Goal: Task Accomplishment & Management: Manage account settings

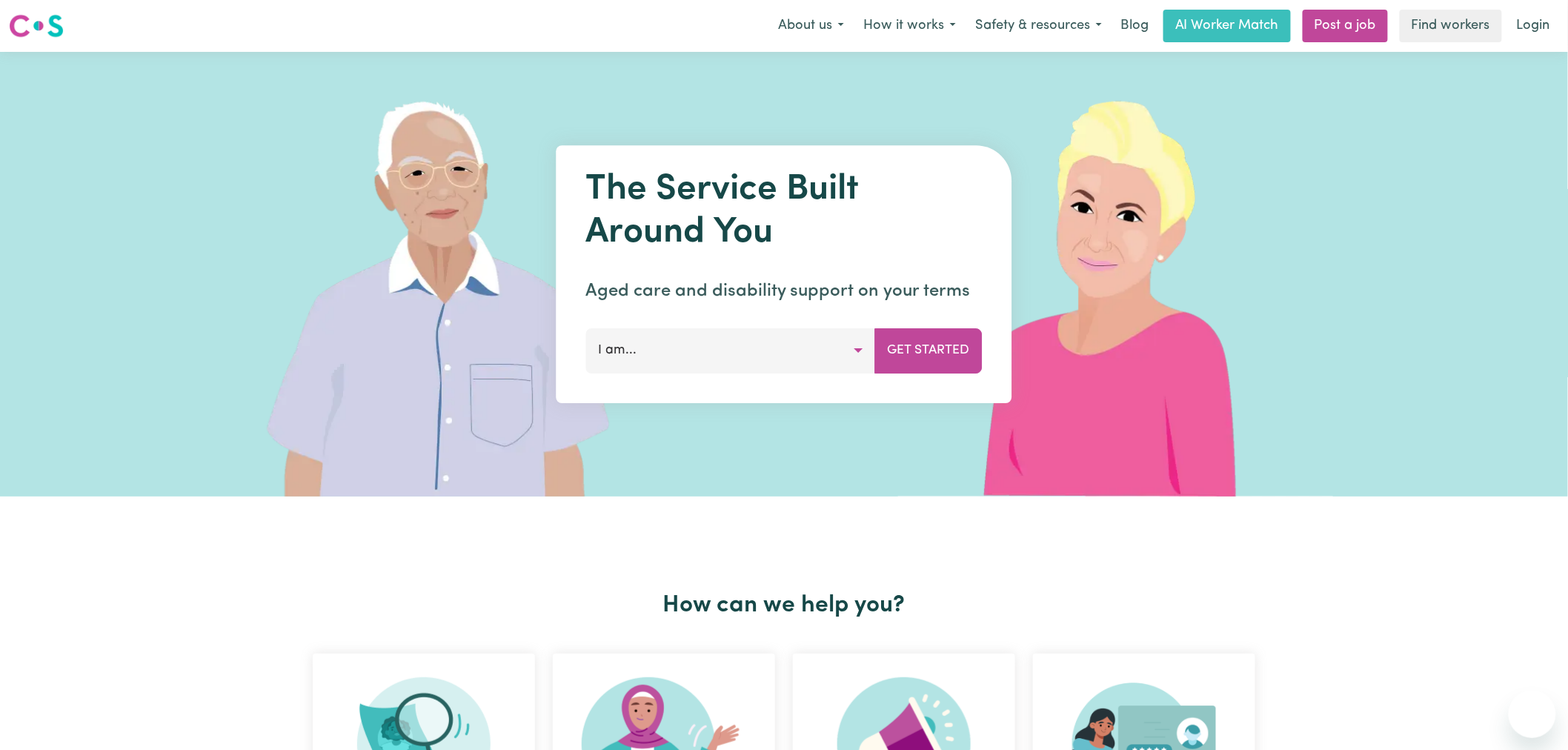
click at [1540, 23] on link "Login" at bounding box center [1533, 26] width 51 height 32
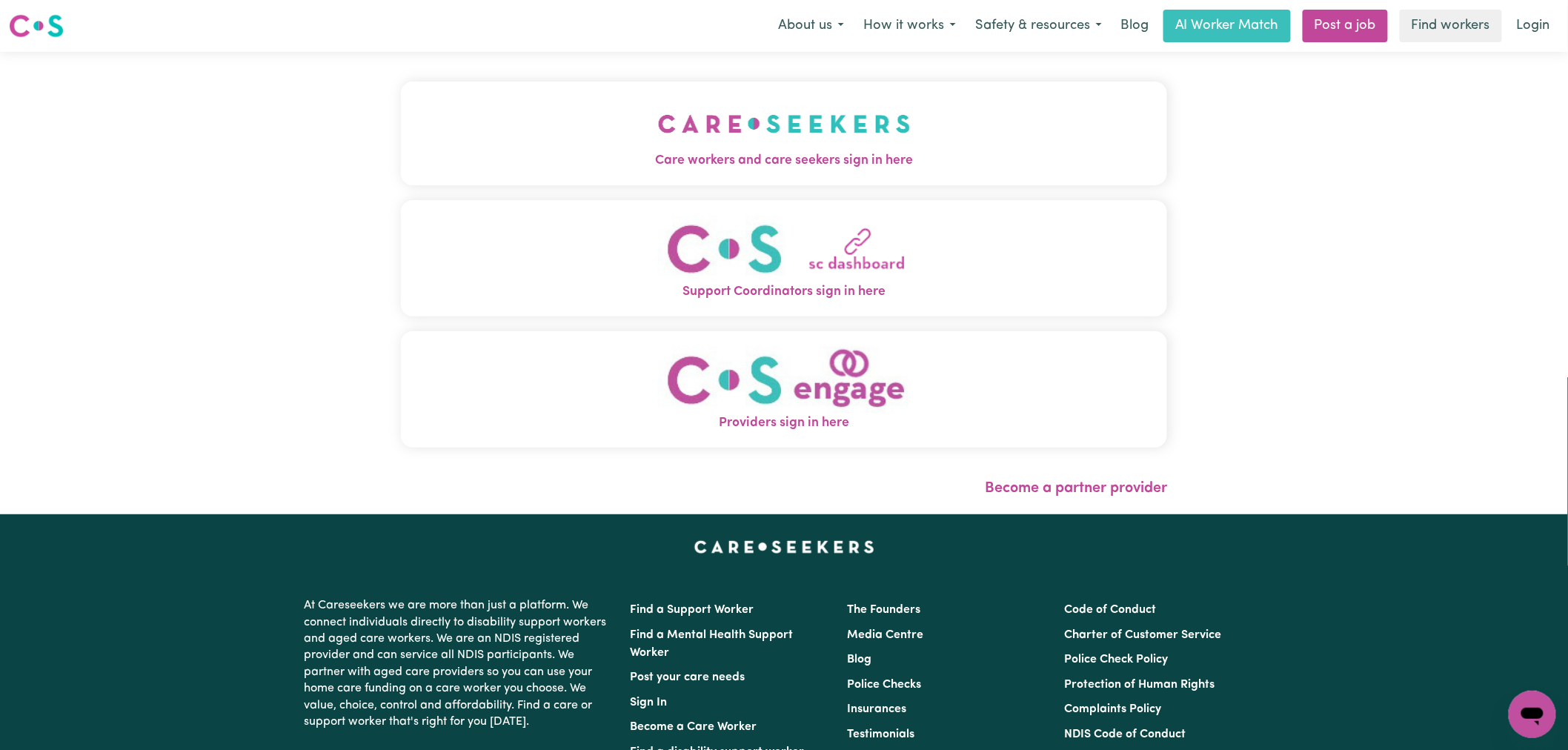
click at [658, 123] on img "Care workers and care seekers sign in here" at bounding box center [785, 124] width 253 height 55
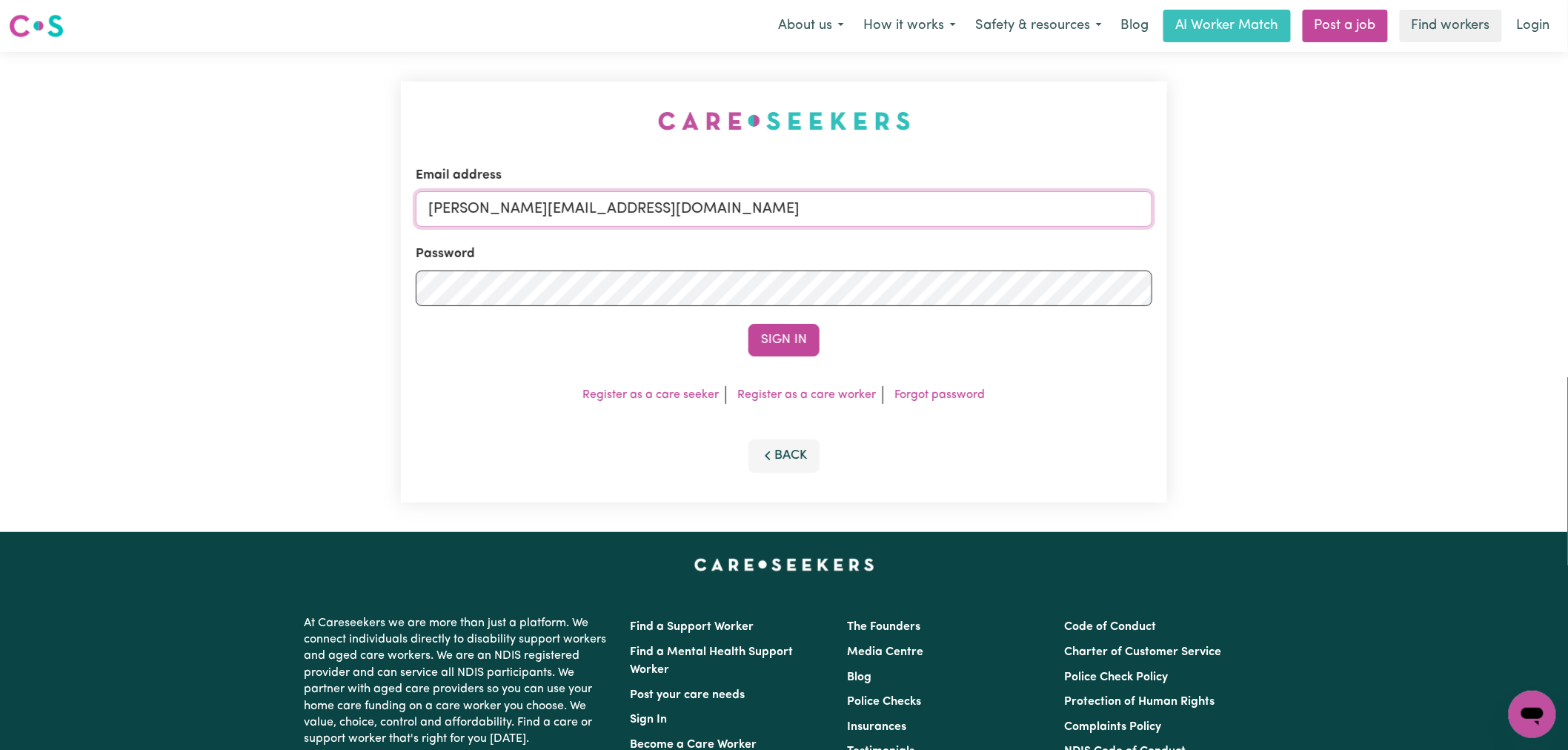
click at [636, 206] on input "lindsay@careseekers.com.au" at bounding box center [783, 209] width 737 height 36
drag, startPoint x: 811, startPoint y: 206, endPoint x: 505, endPoint y: 217, distance: 306.2
click at [505, 217] on input "superuser~raynekalie@careseekers.com.au" at bounding box center [783, 209] width 737 height 36
type input "superuser~raynekalie@careseekers.com.au"
click at [771, 337] on button "Sign In" at bounding box center [783, 340] width 71 height 32
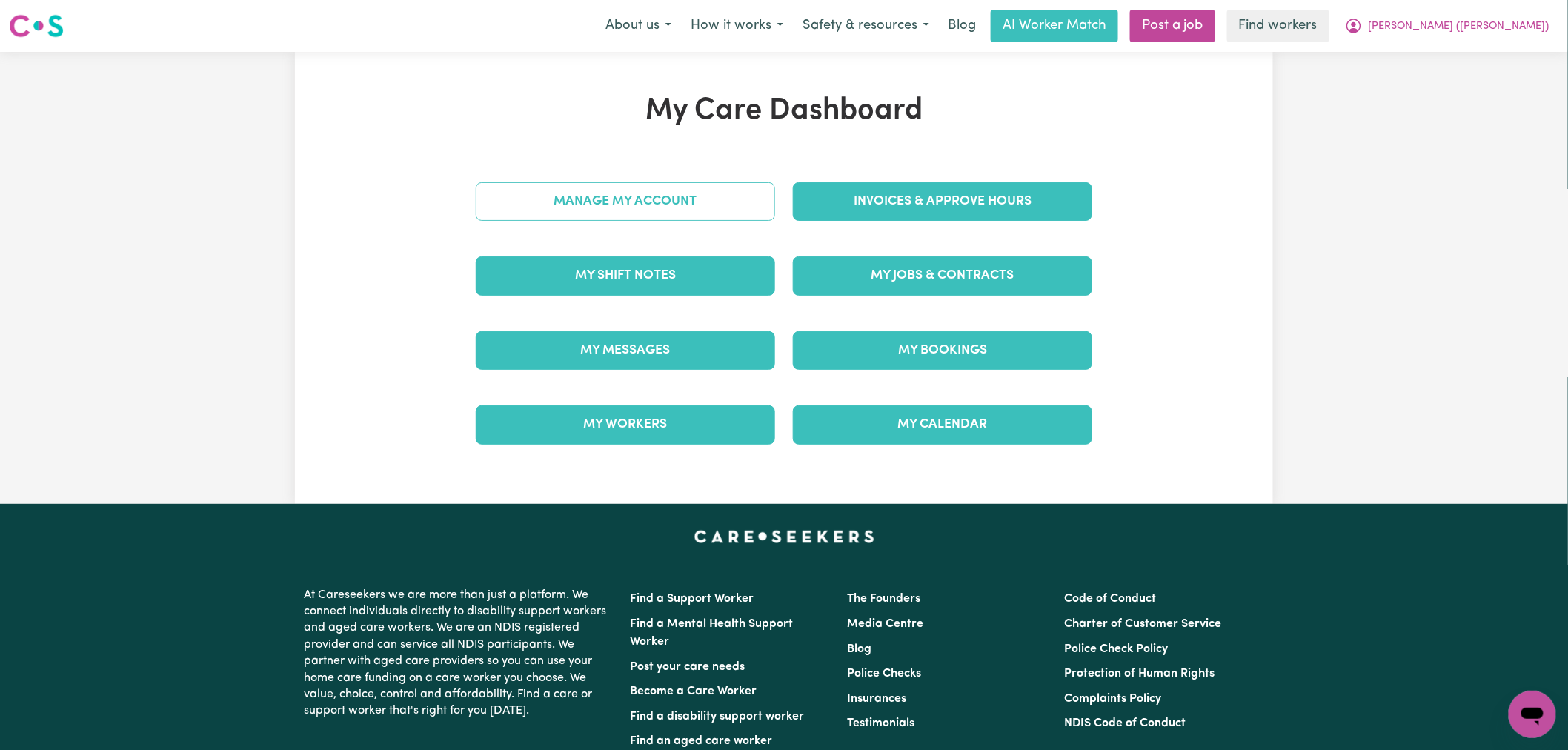
click at [692, 218] on link "Manage My Account" at bounding box center [626, 201] width 300 height 38
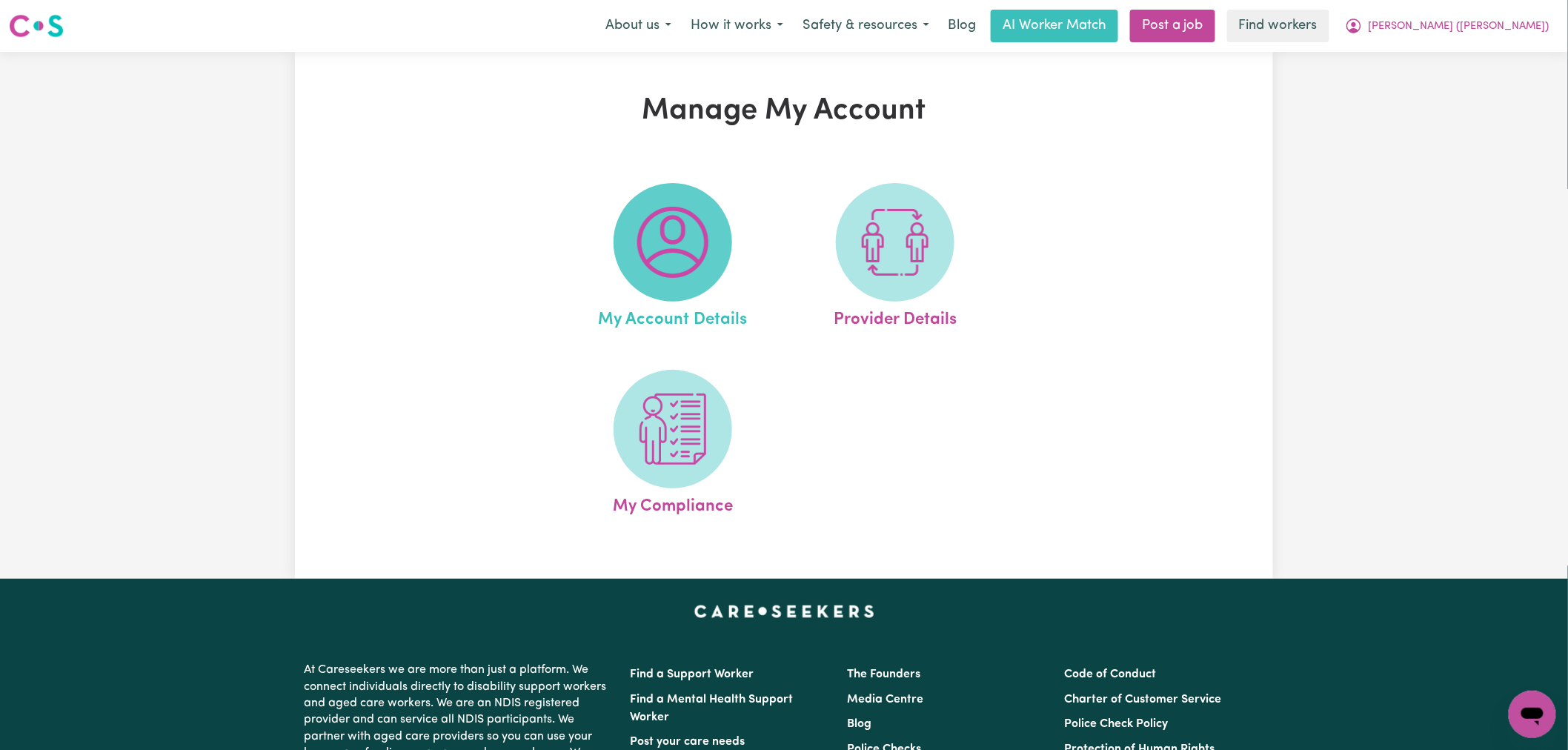
click at [658, 227] on img at bounding box center [672, 241] width 71 height 71
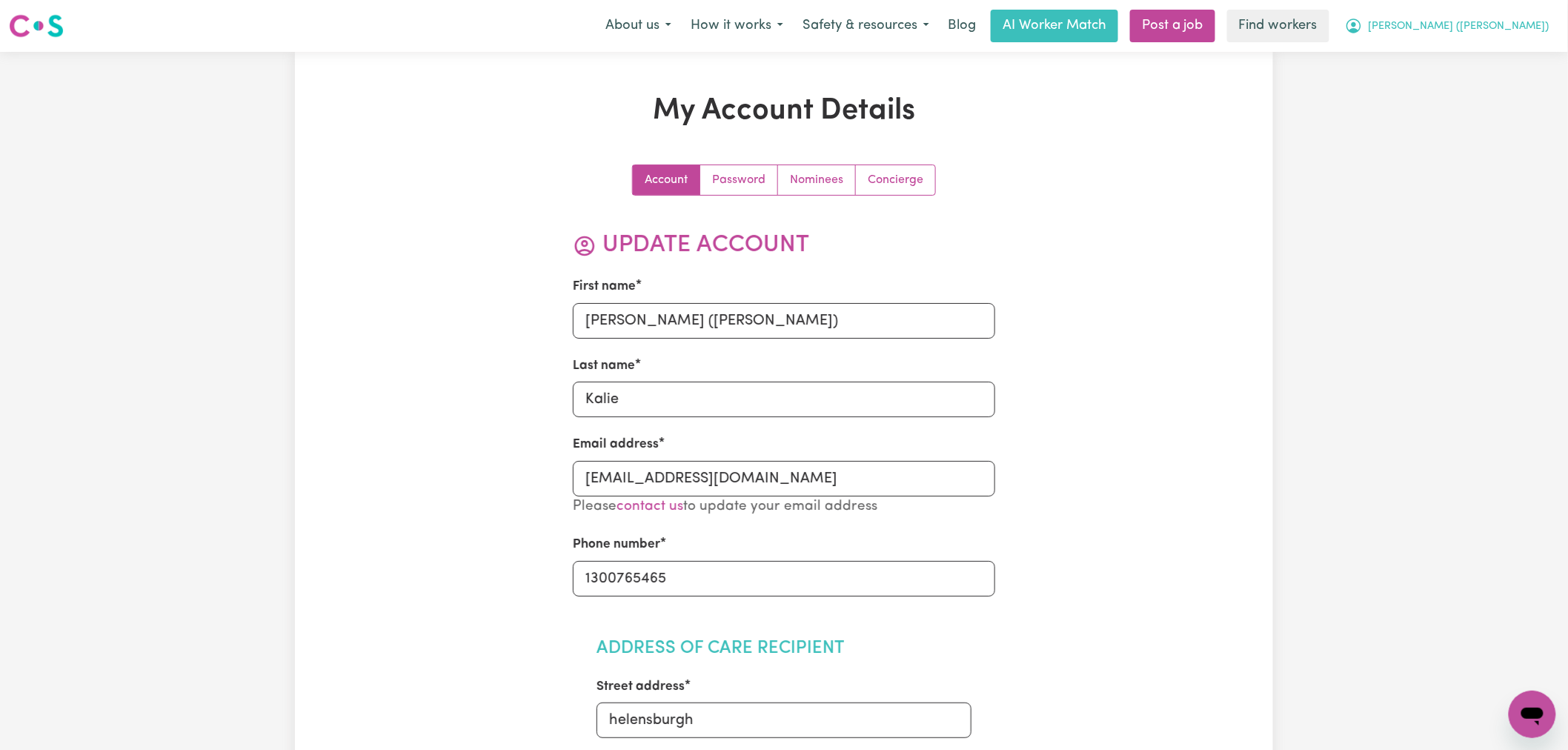
click at [1490, 24] on span "Caitlin (Rayne)" at bounding box center [1458, 27] width 181 height 17
click at [1483, 54] on link "My Dashboard" at bounding box center [1500, 58] width 117 height 28
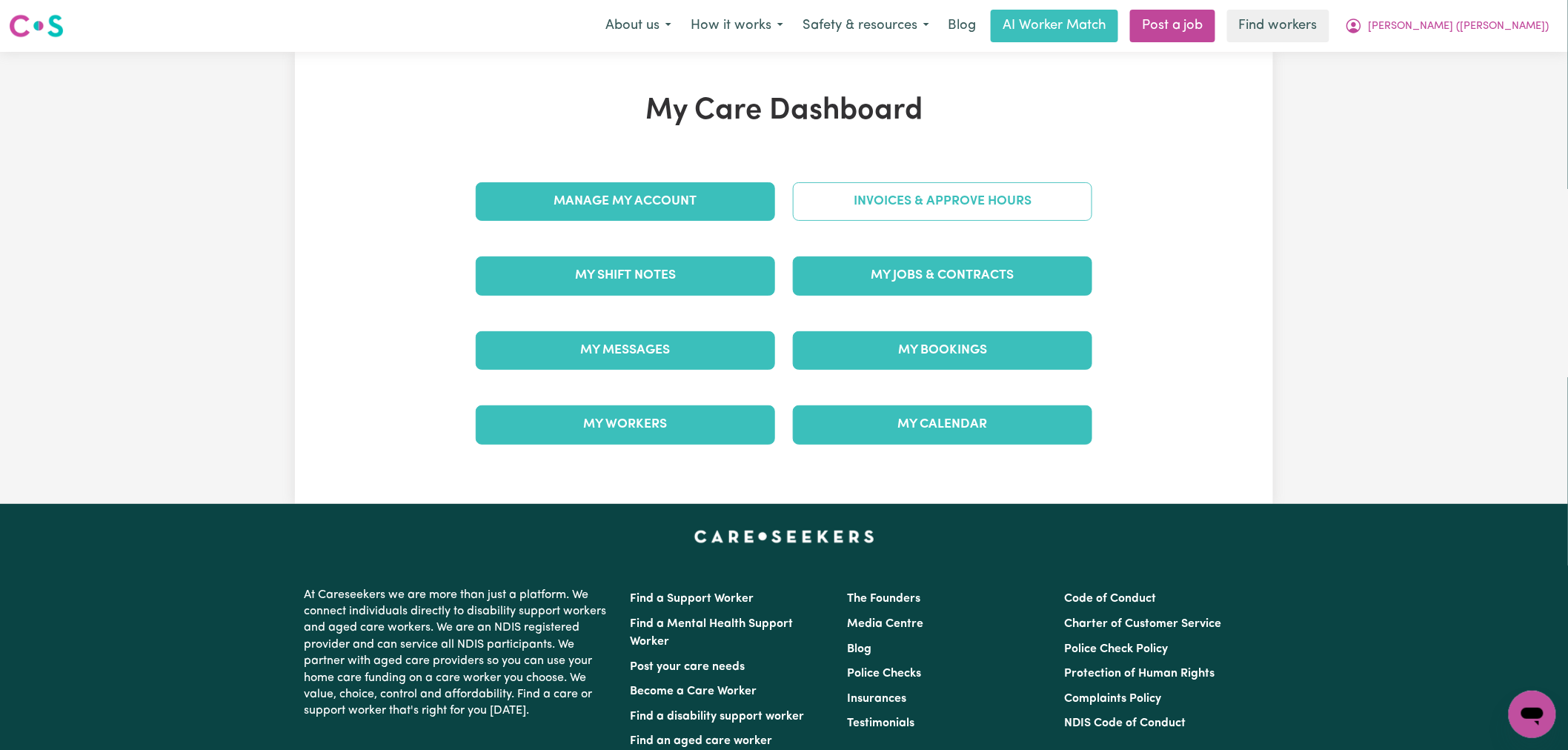
click at [925, 201] on link "Invoices & Approve Hours" at bounding box center [943, 201] width 300 height 38
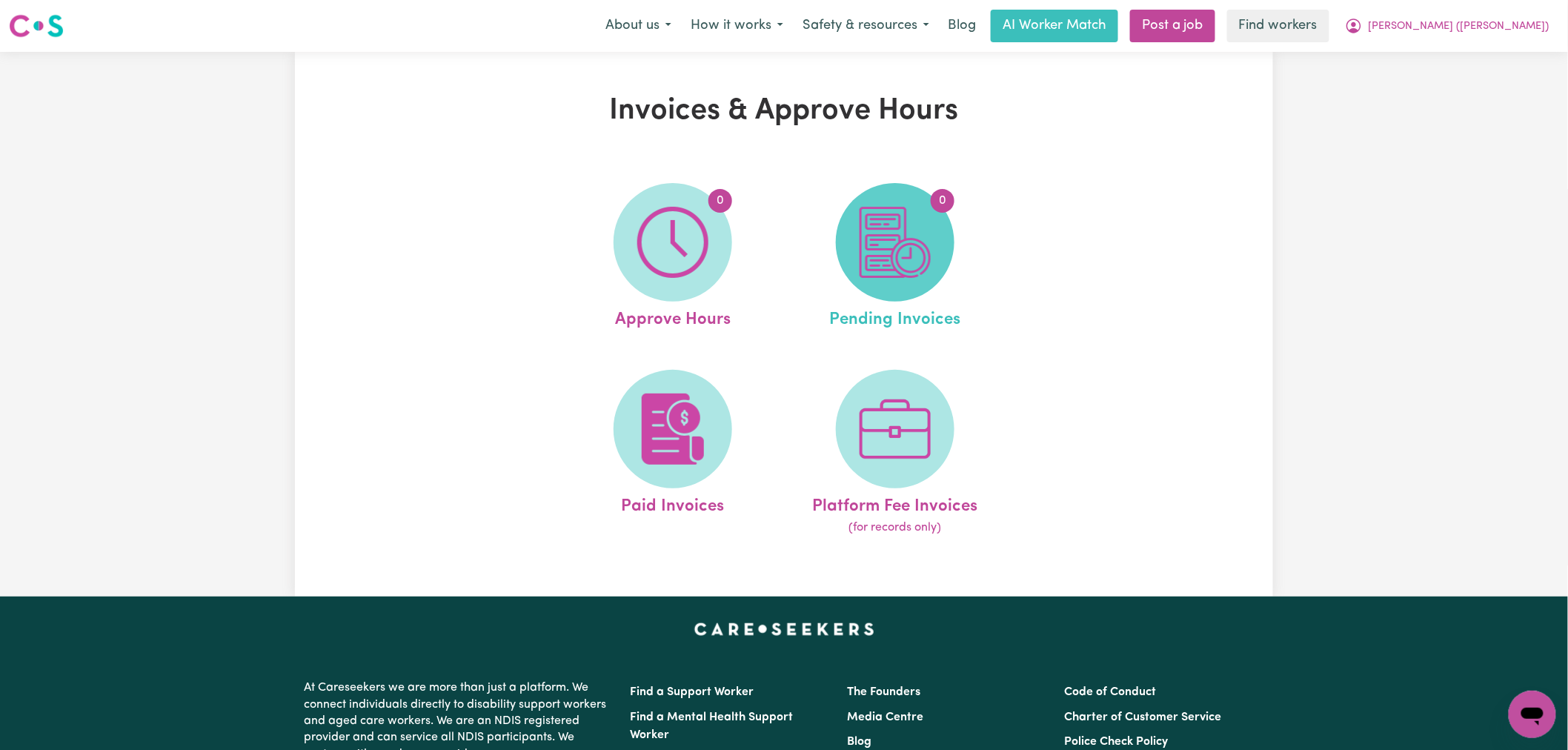
click at [836, 241] on span "0" at bounding box center [895, 242] width 118 height 118
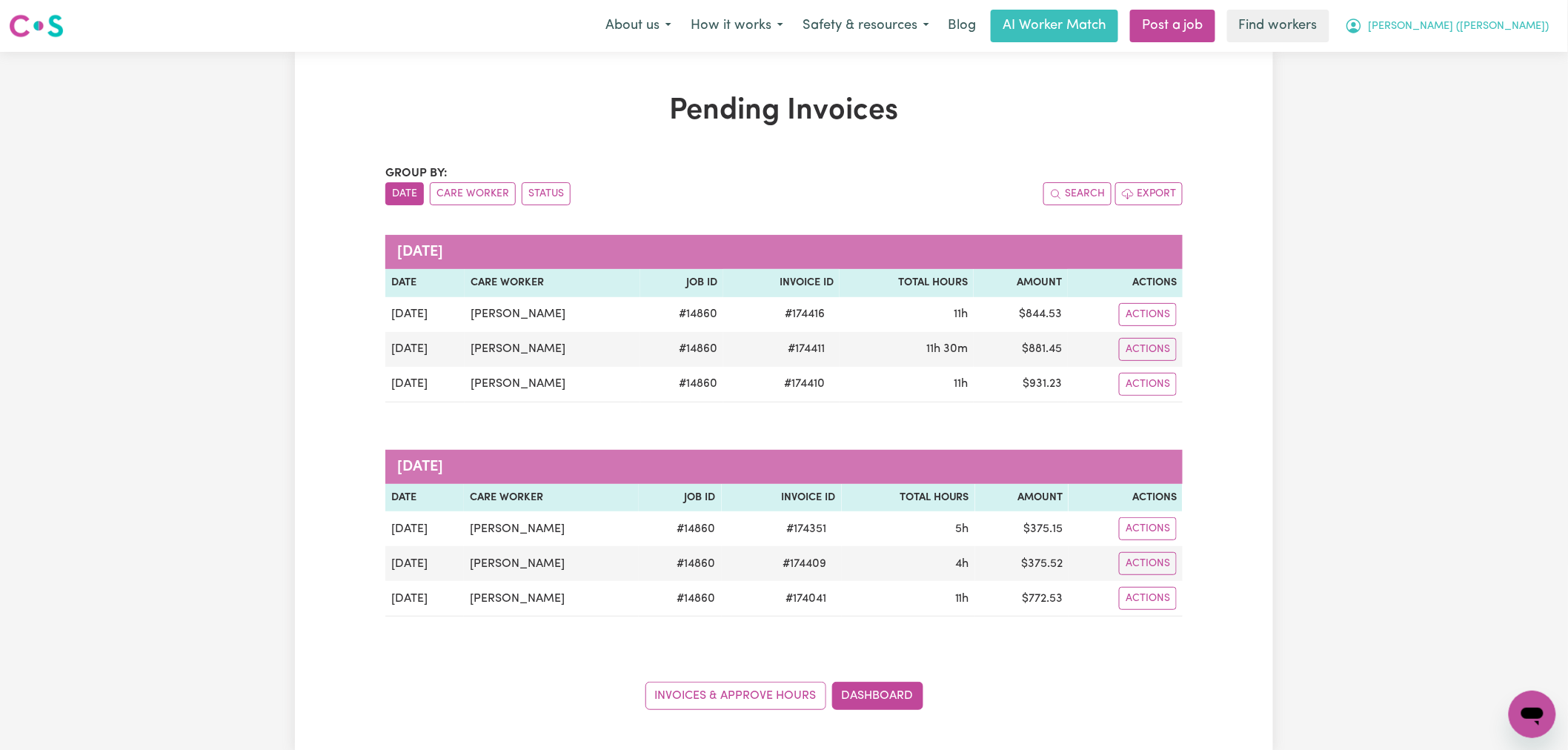
click at [1484, 25] on span "Caitlin (Rayne)" at bounding box center [1458, 27] width 181 height 17
click at [1482, 59] on link "My Dashboard" at bounding box center [1500, 58] width 117 height 28
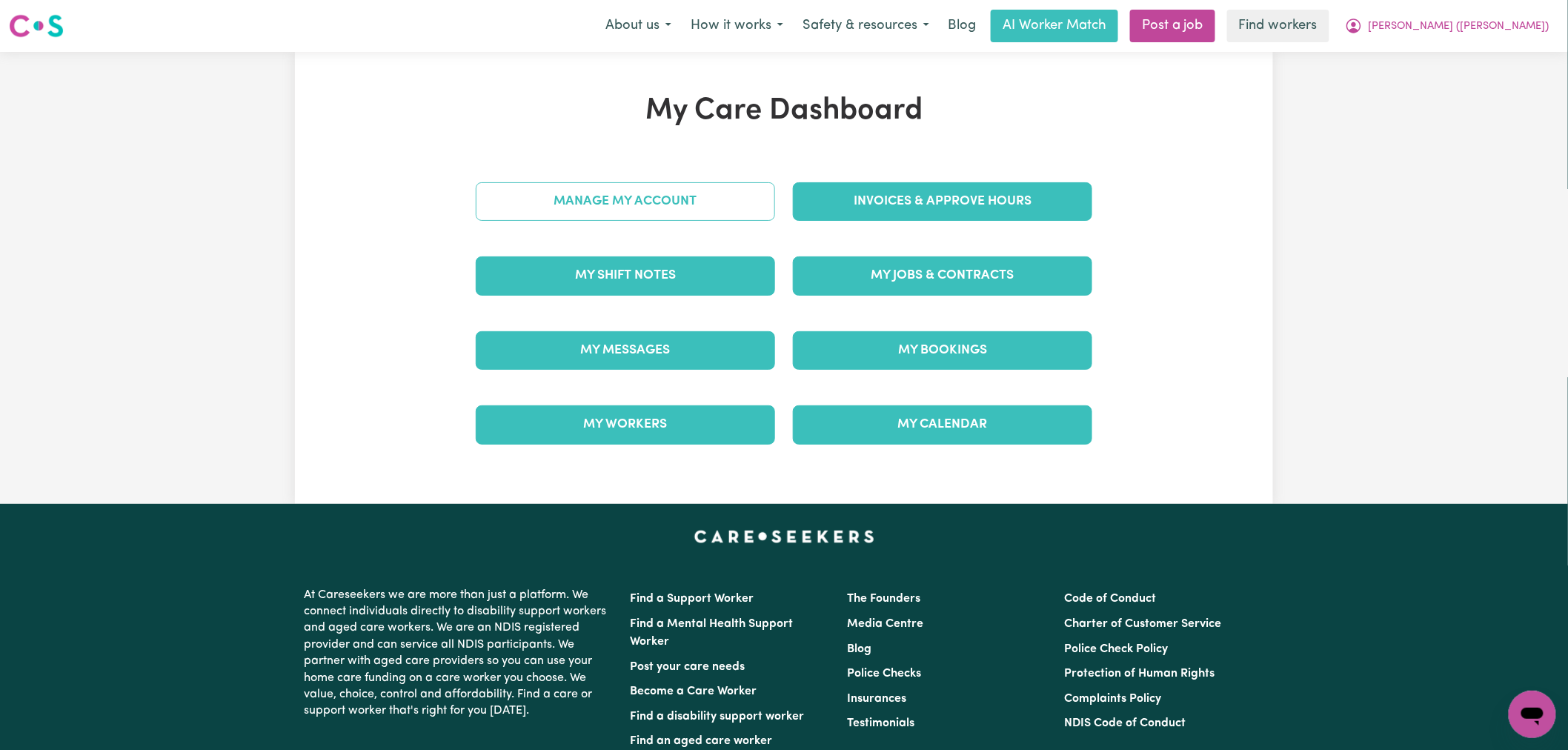
click at [727, 193] on link "Manage My Account" at bounding box center [626, 201] width 300 height 38
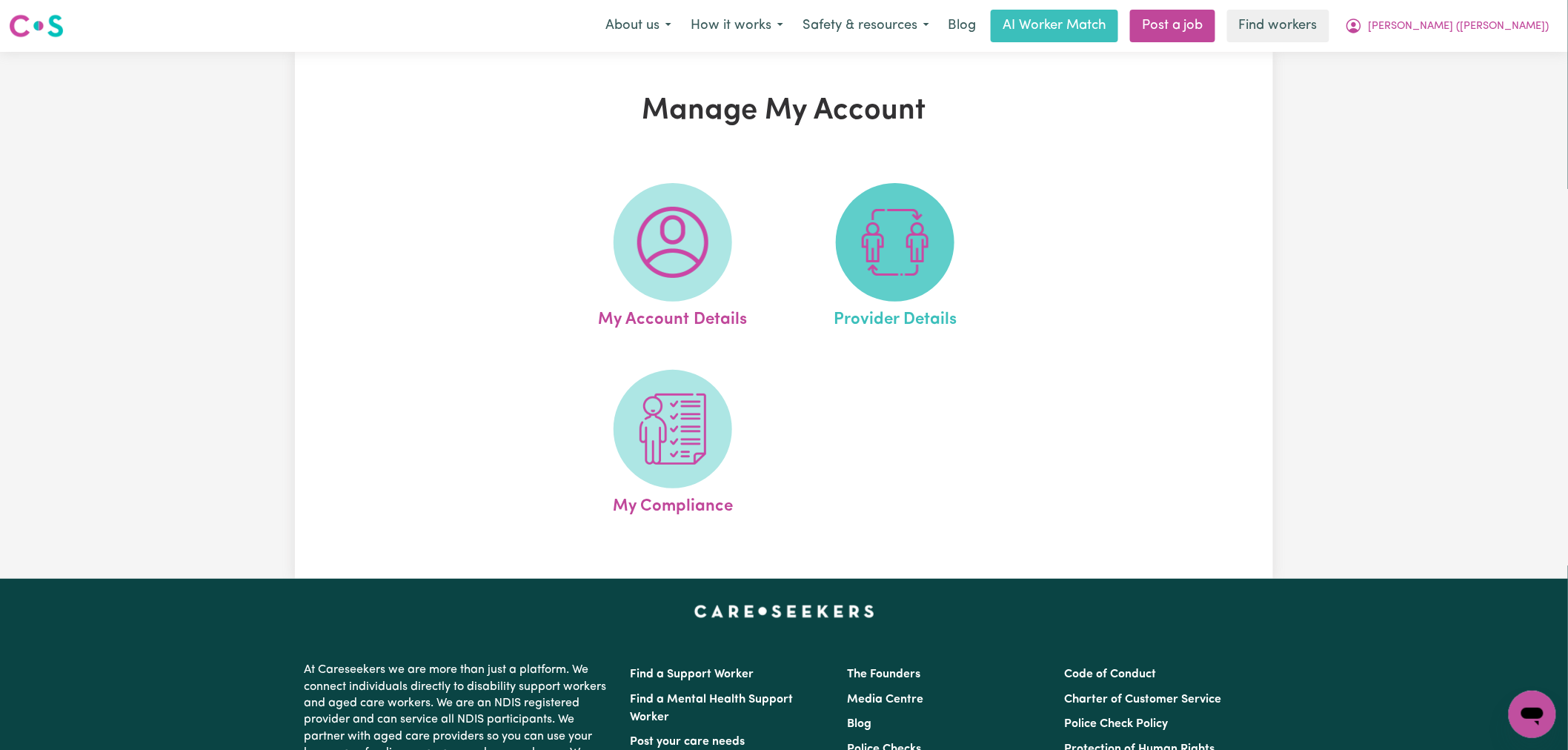
click at [892, 223] on img at bounding box center [895, 241] width 71 height 71
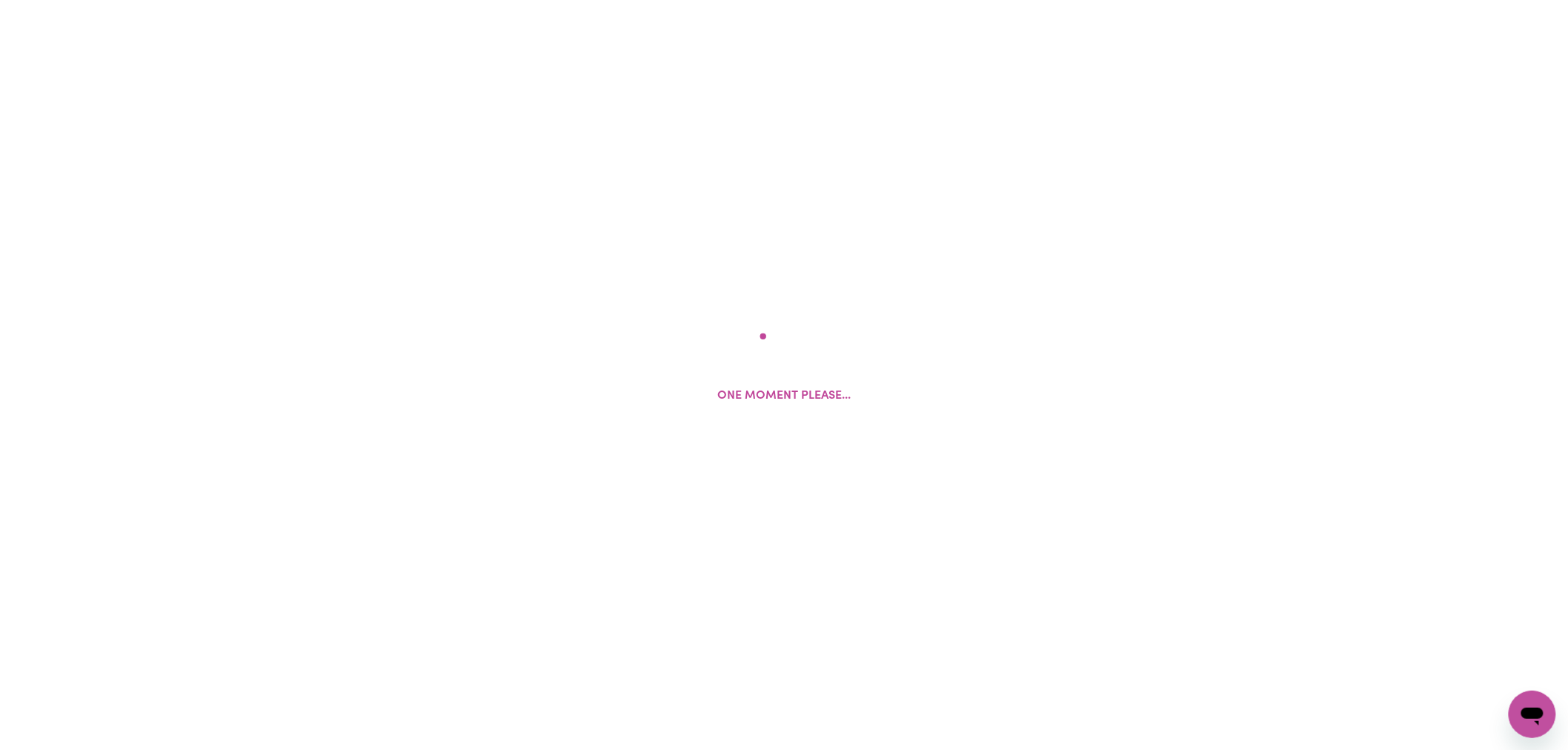
select select "NDIS_FUNDING_AGENCY_MANAGED"
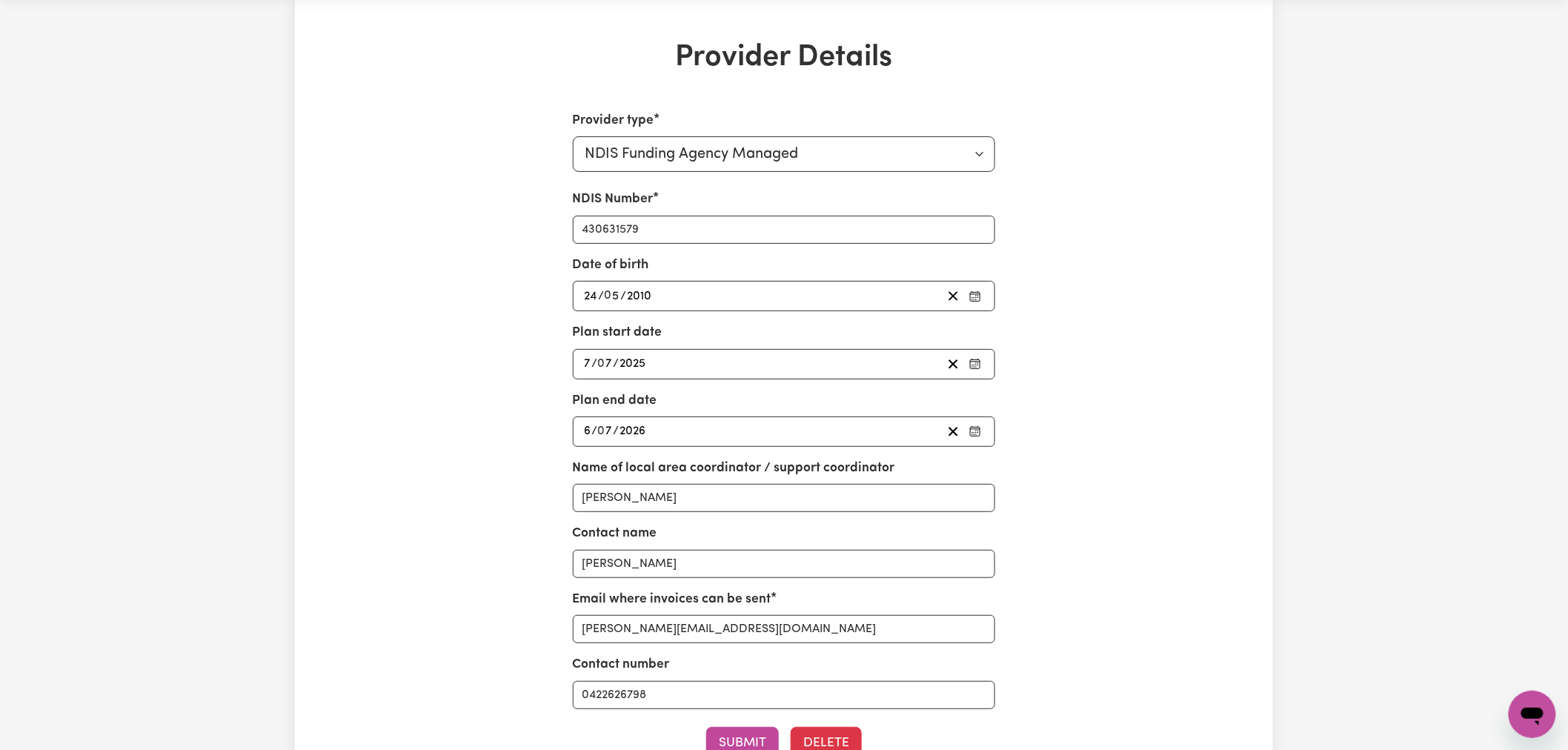
scroll to position [82, 0]
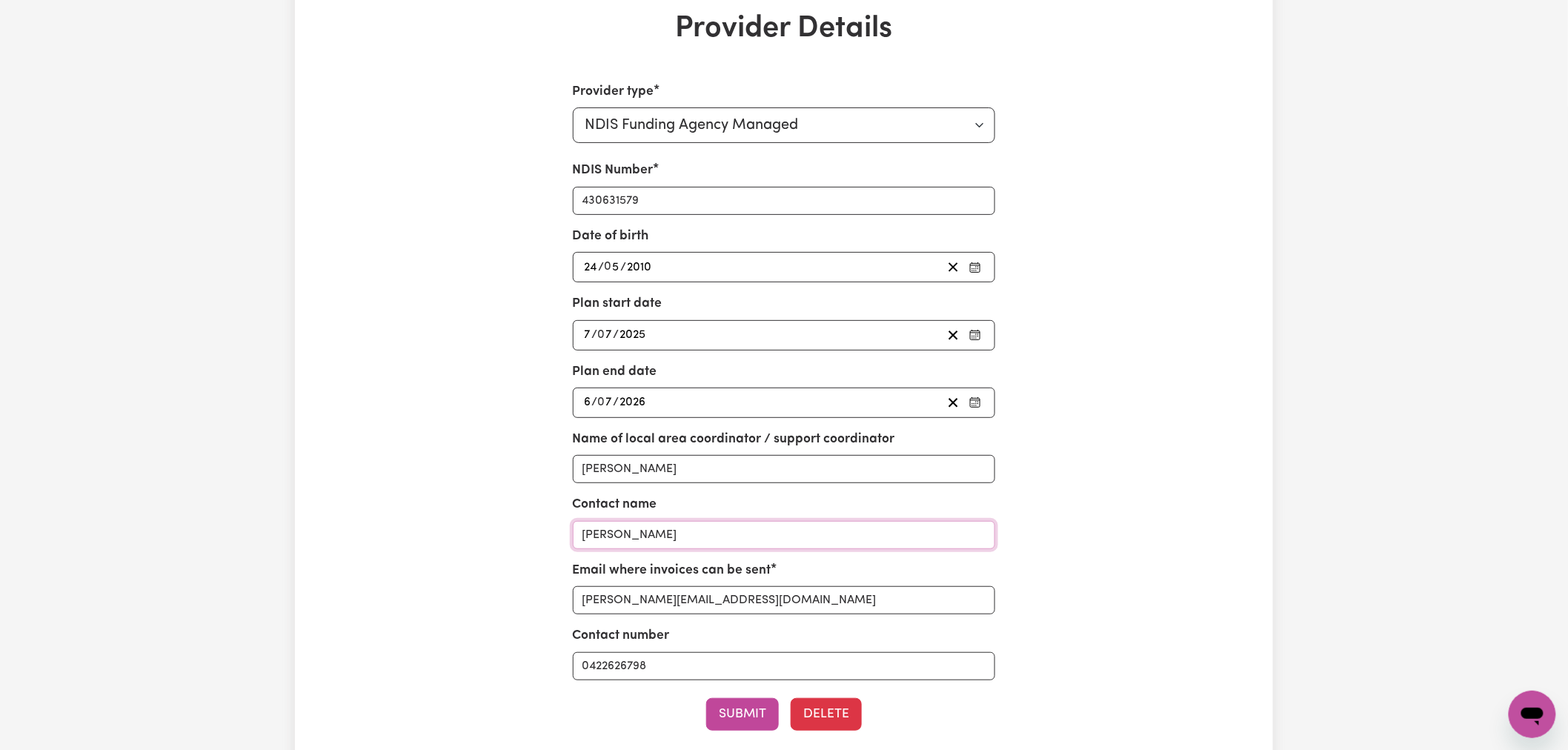
click at [635, 534] on input "Elizabeth Sullivan" at bounding box center [784, 535] width 423 height 28
type input "c"
click at [623, 538] on input "Caitline Kalie" at bounding box center [784, 535] width 423 height 28
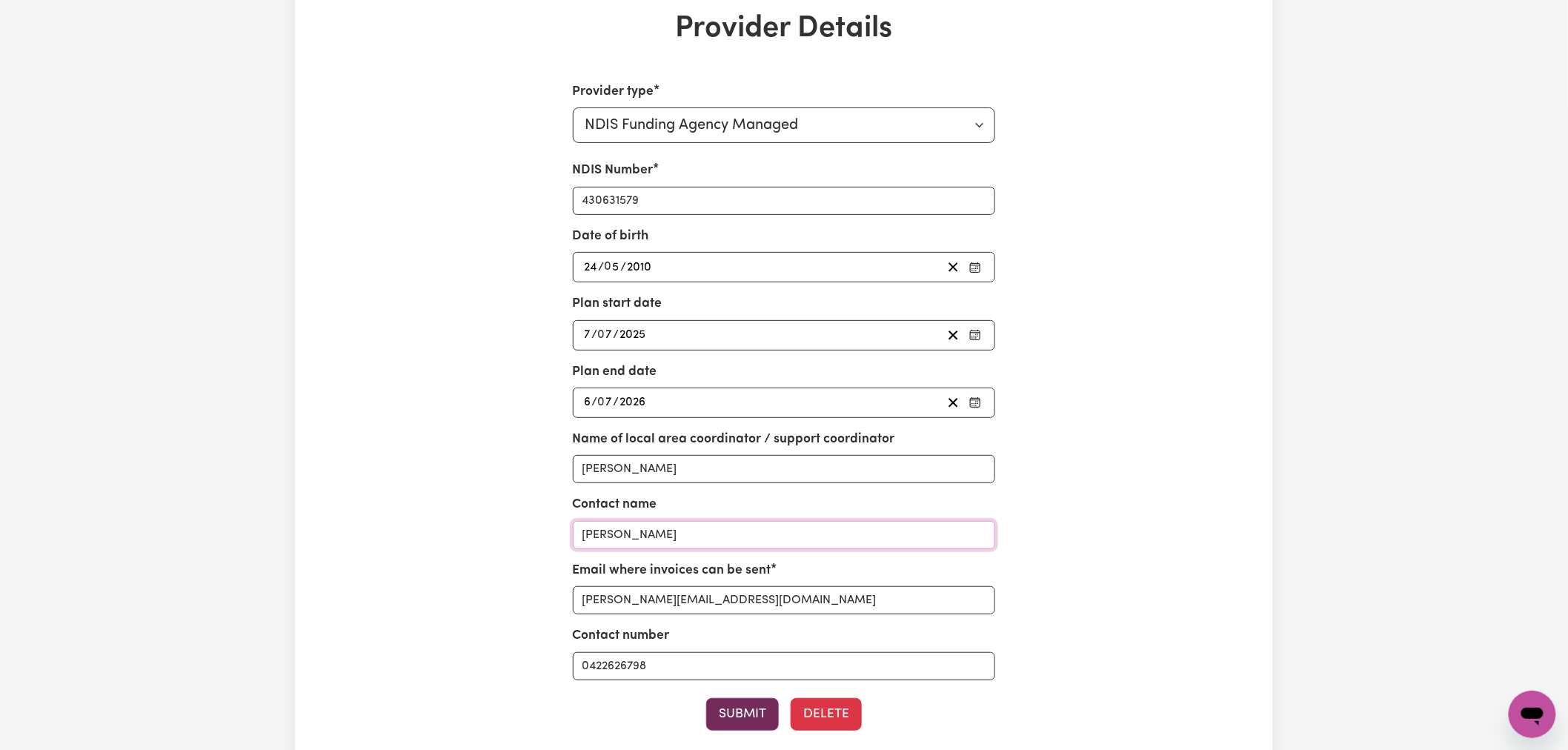
type input "Caitlin Kalie"
click at [742, 713] on button "Submit" at bounding box center [742, 714] width 72 height 32
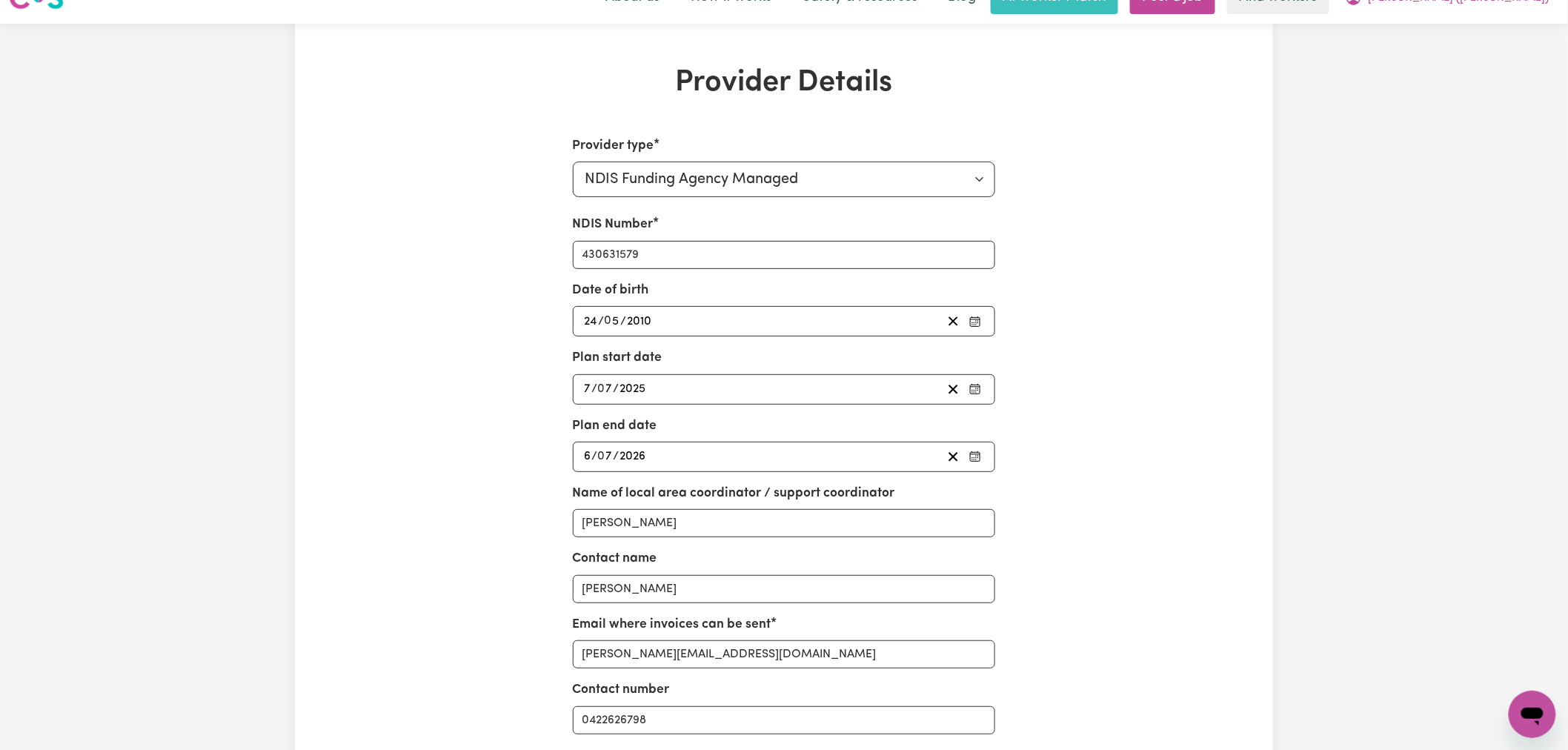
scroll to position [0, 0]
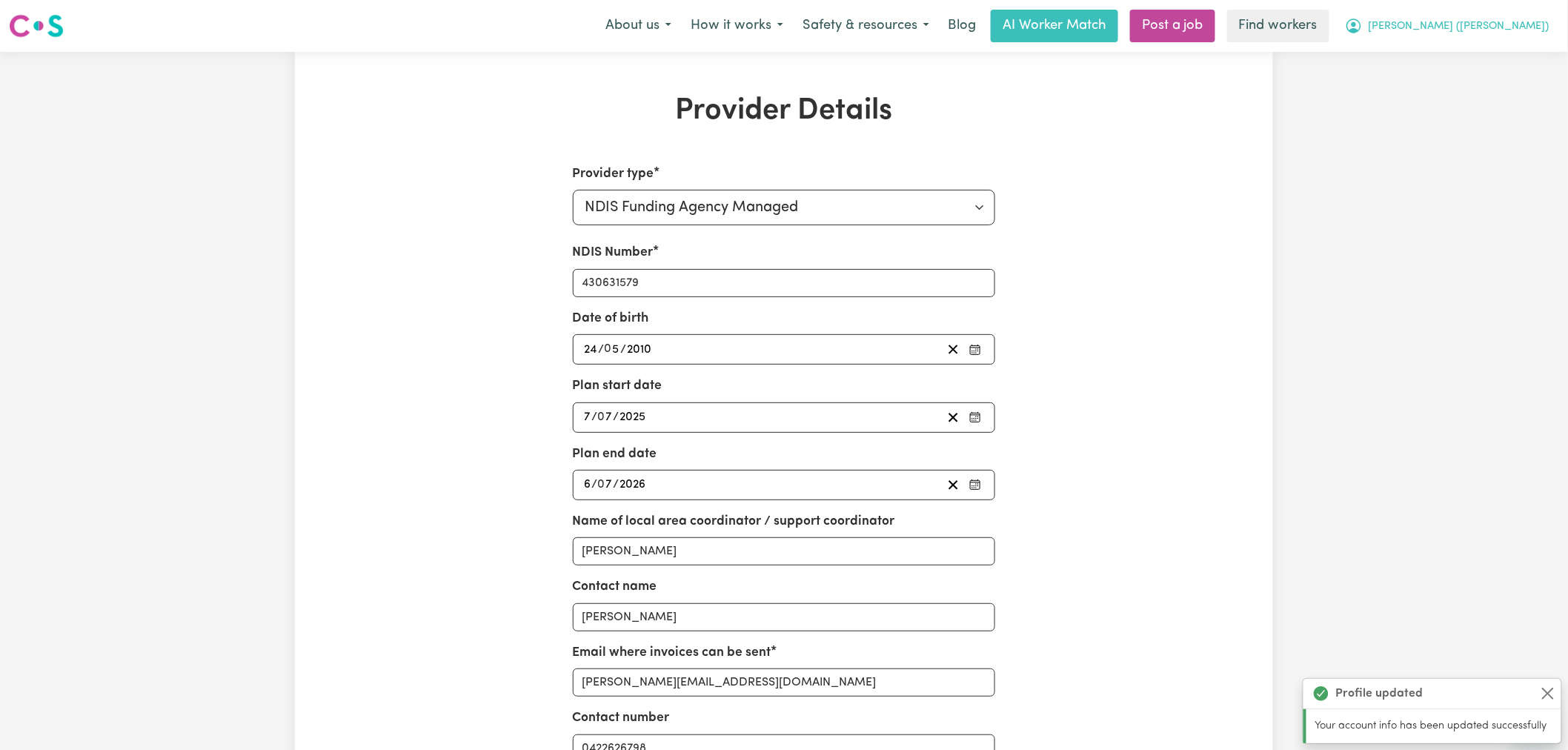
click at [1513, 26] on span "Caitlin (Rayne)" at bounding box center [1458, 27] width 181 height 17
click at [1516, 56] on link "My Dashboard" at bounding box center [1500, 58] width 117 height 28
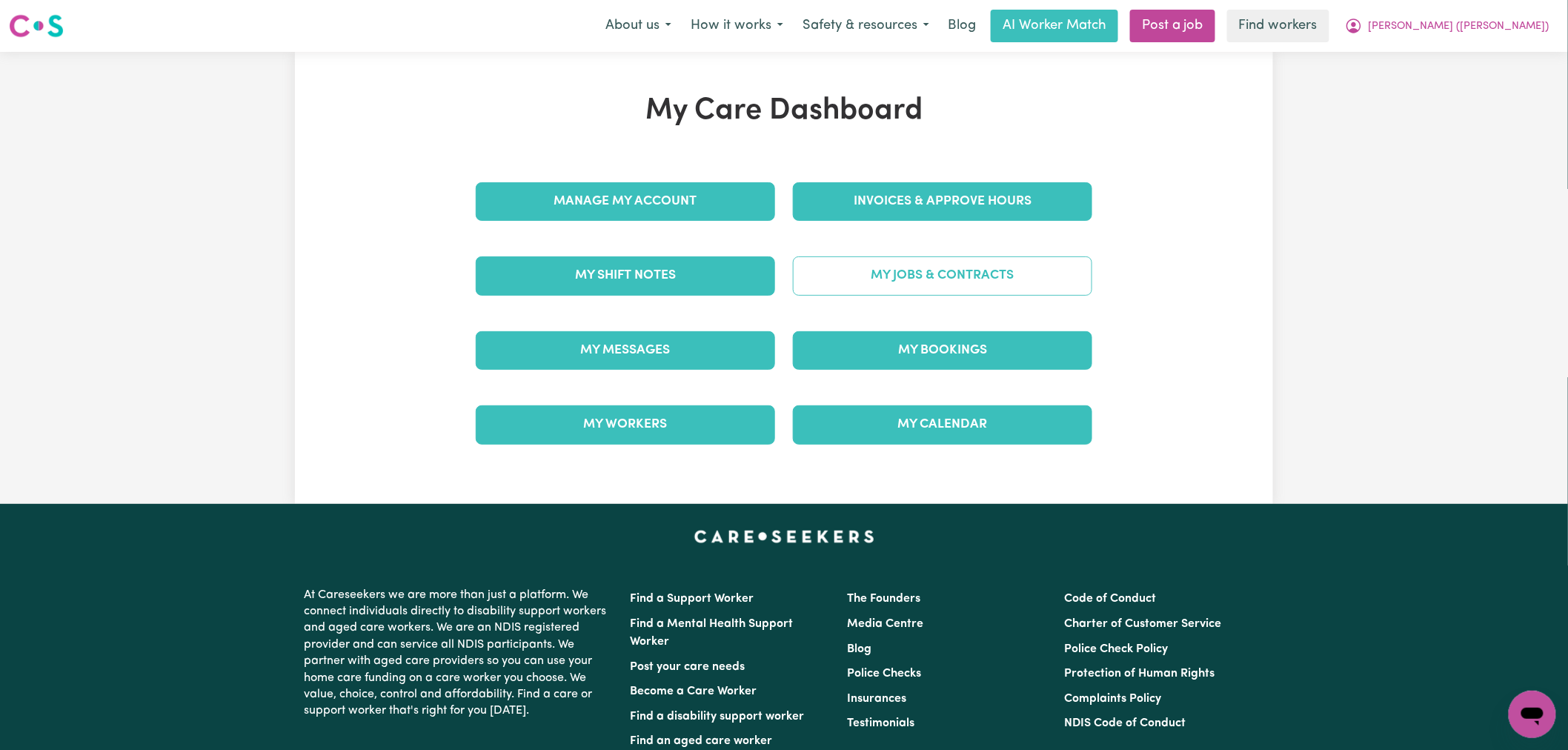
click at [875, 277] on link "My Jobs & Contracts" at bounding box center [943, 276] width 300 height 38
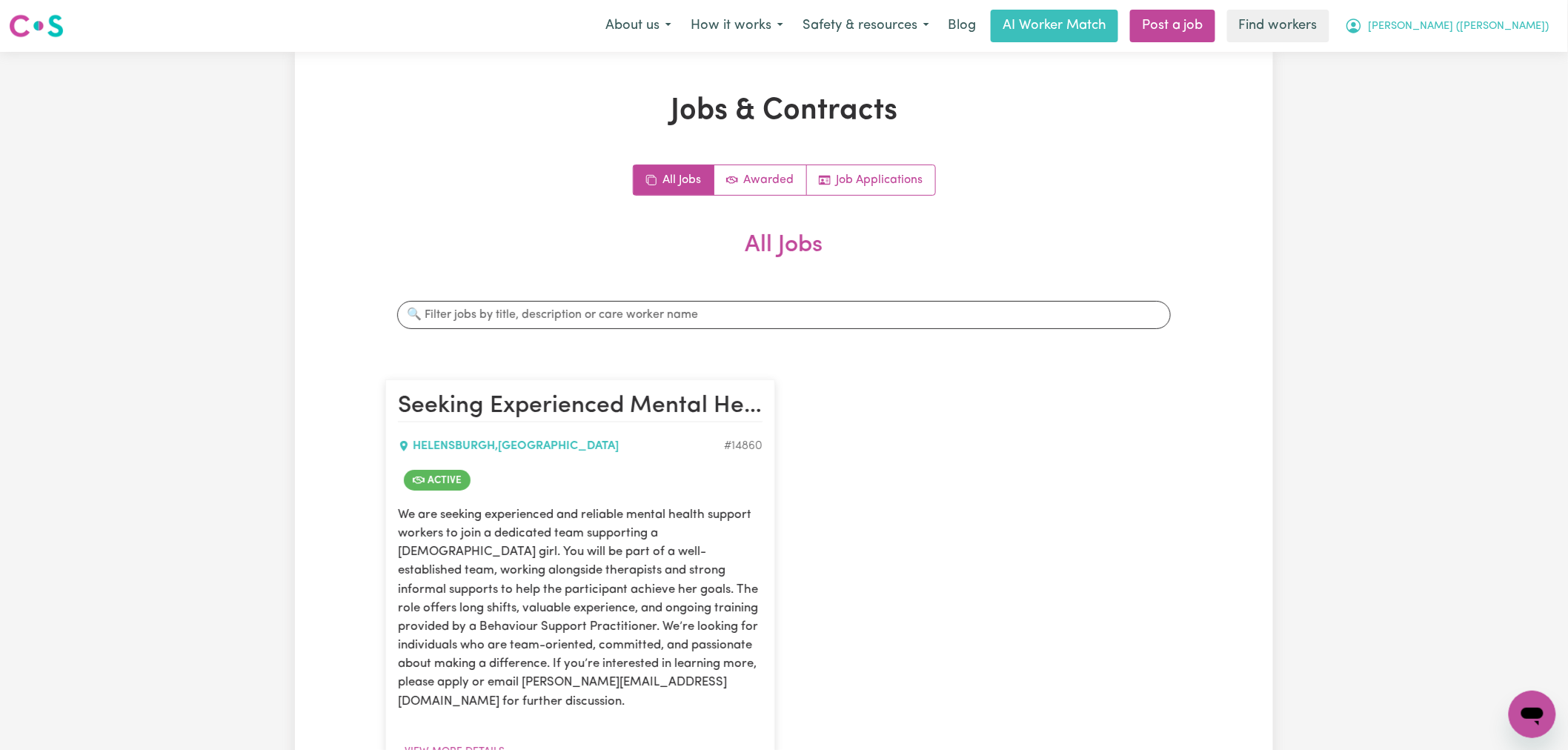
click at [1516, 26] on span "Caitlin (Rayne)" at bounding box center [1458, 27] width 181 height 17
click at [1514, 59] on link "My Dashboard" at bounding box center [1500, 58] width 117 height 28
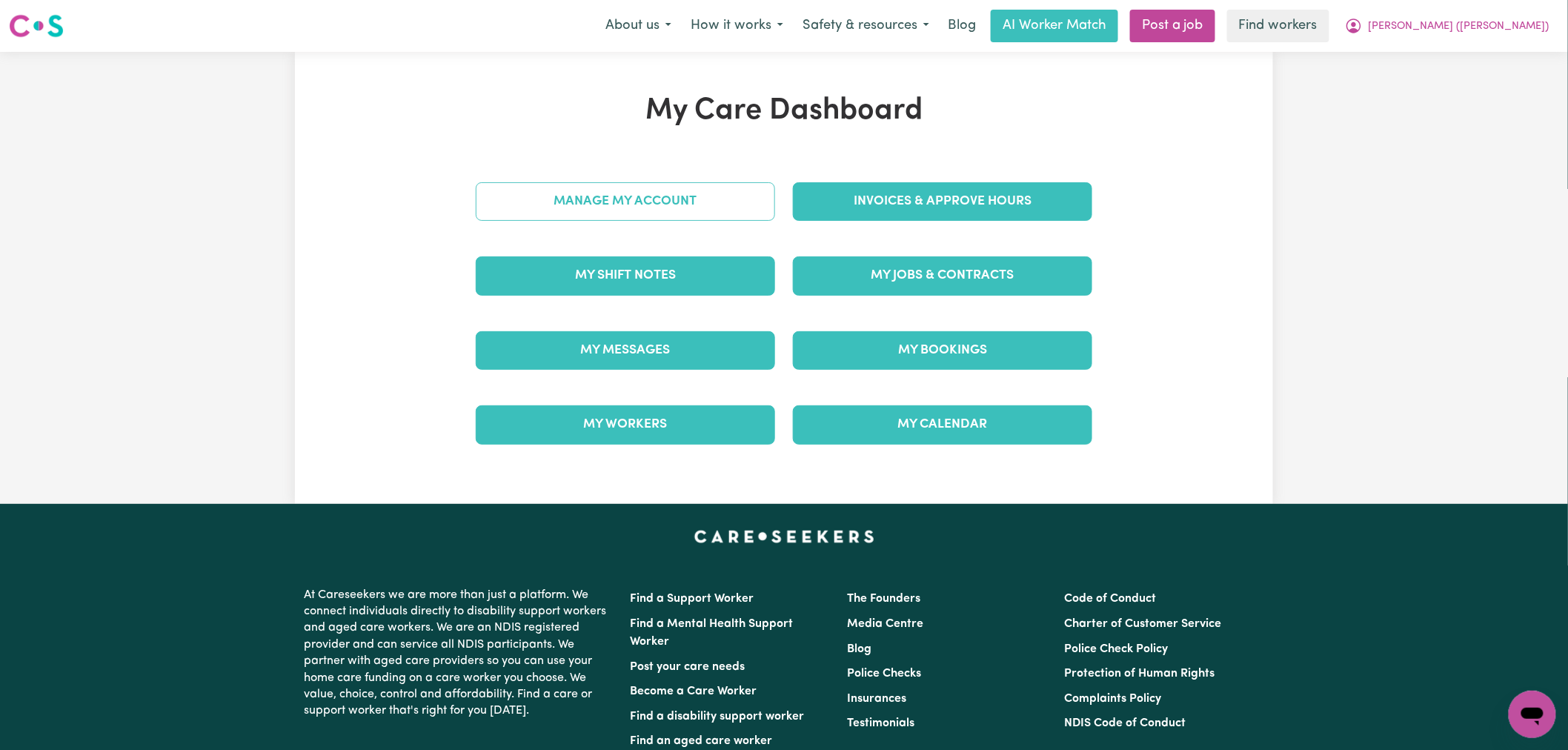
click at [672, 199] on link "Manage My Account" at bounding box center [626, 201] width 300 height 38
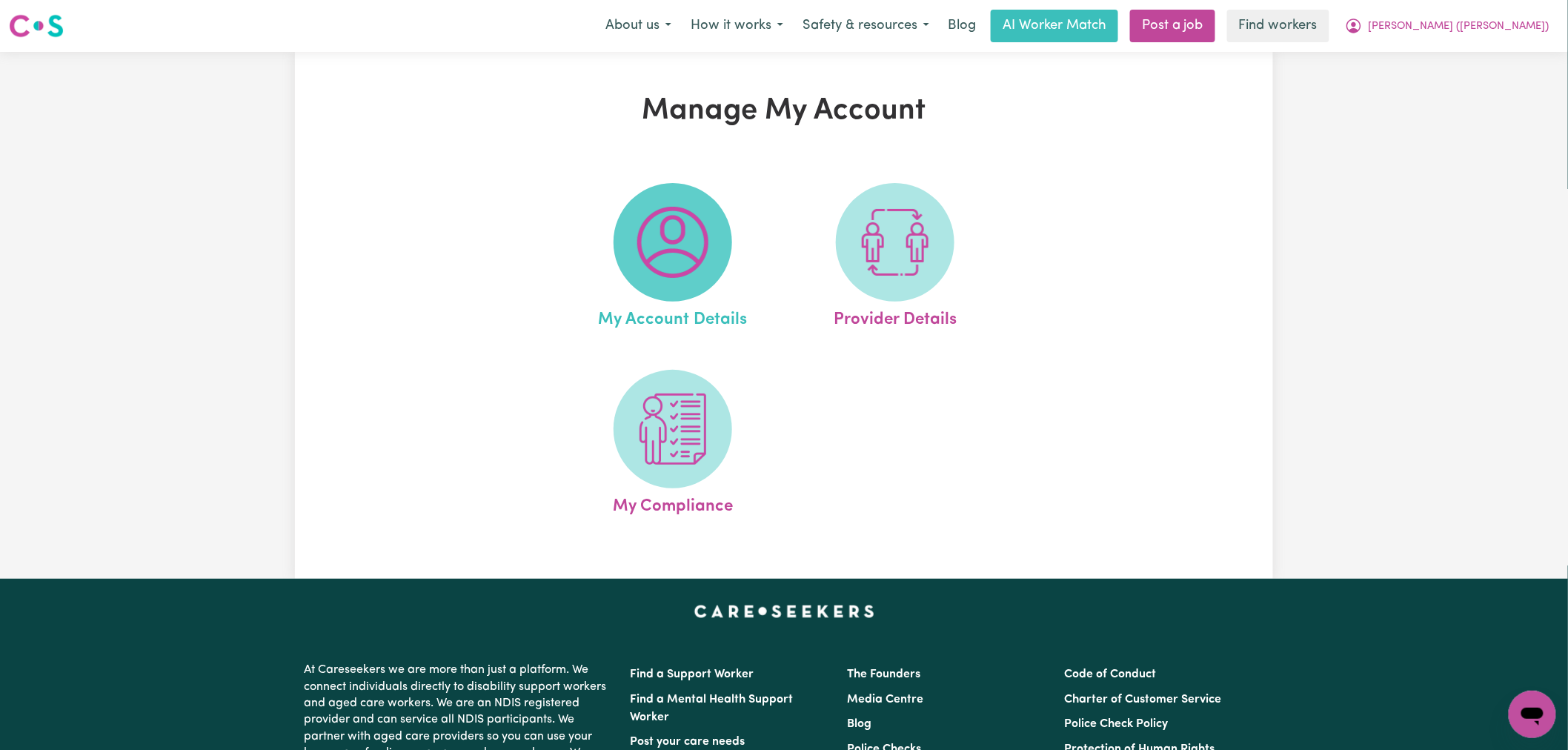
click at [676, 226] on img at bounding box center [672, 241] width 71 height 71
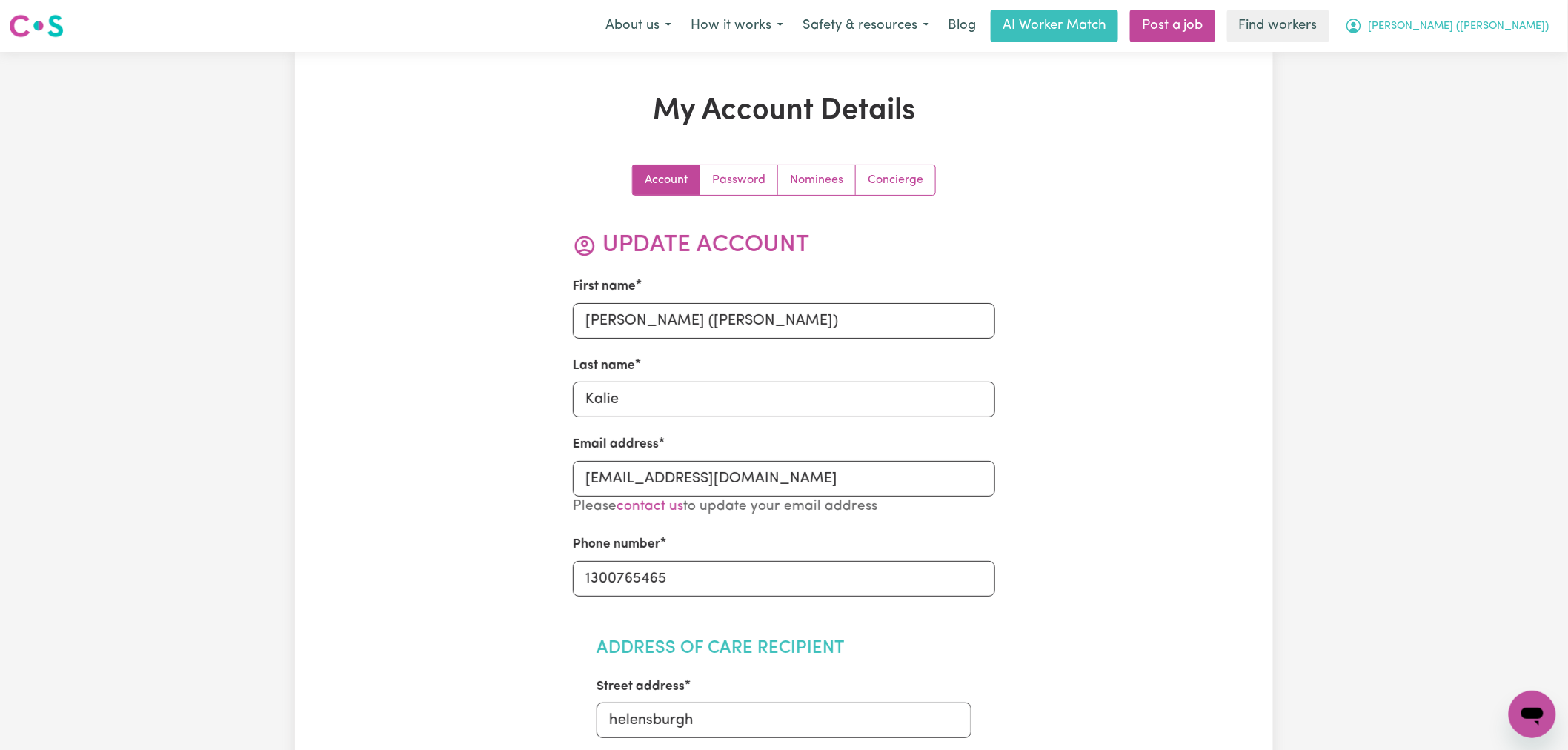
click at [1512, 27] on span "Caitlin (Rayne)" at bounding box center [1458, 27] width 181 height 17
click at [1491, 95] on link "Logout" at bounding box center [1500, 85] width 117 height 28
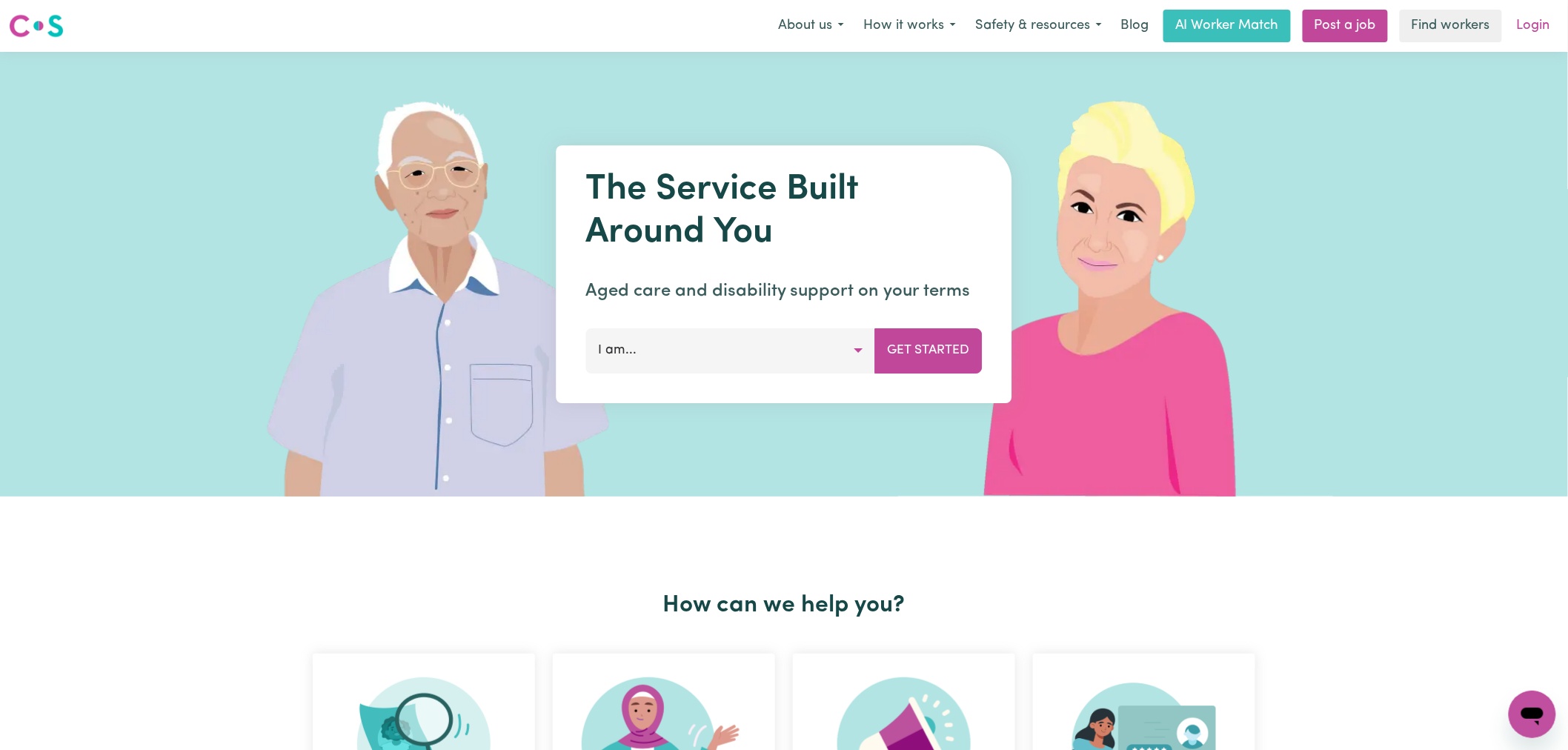
click at [1524, 21] on link "Login" at bounding box center [1533, 26] width 51 height 32
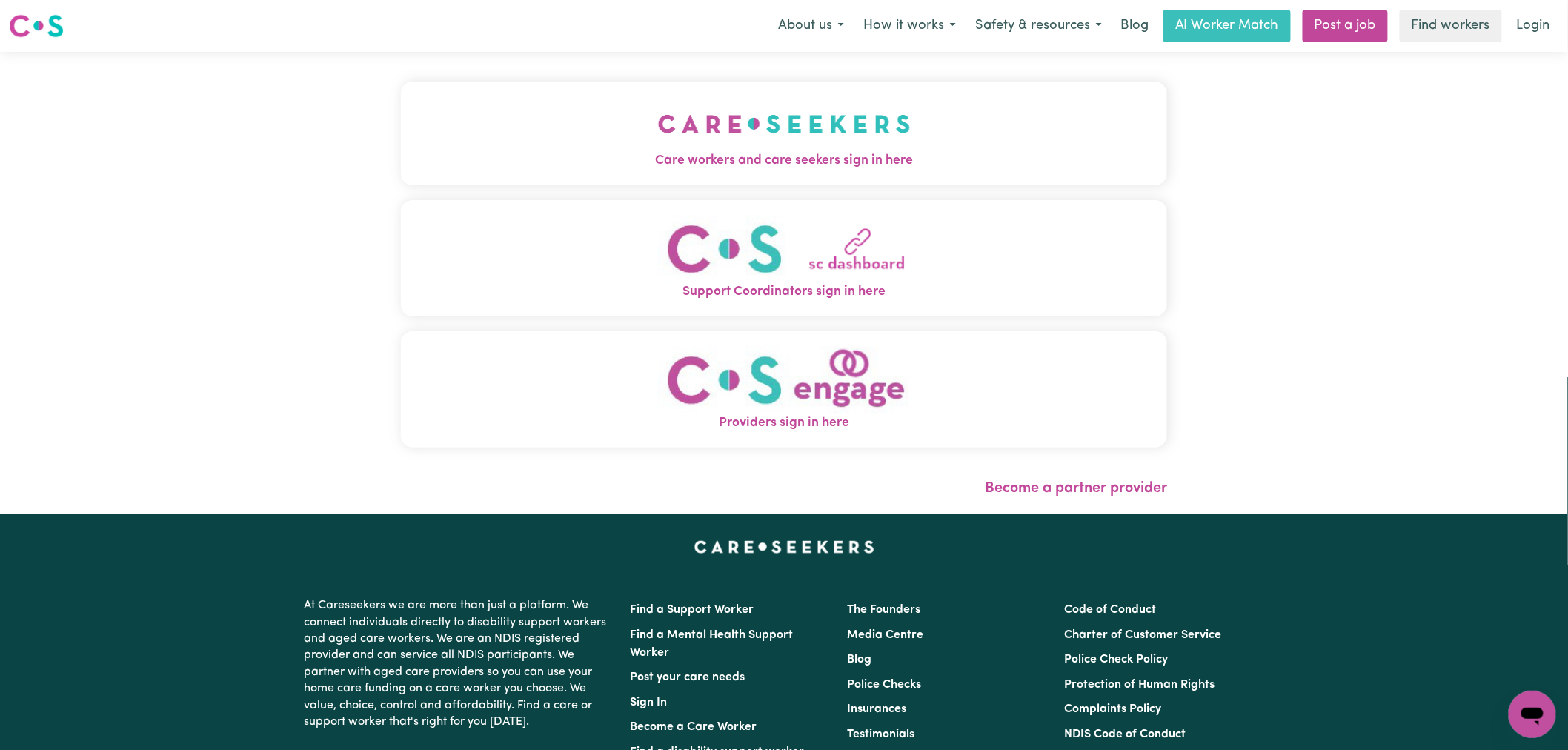
click at [658, 132] on img "Care workers and care seekers sign in here" at bounding box center [785, 124] width 253 height 55
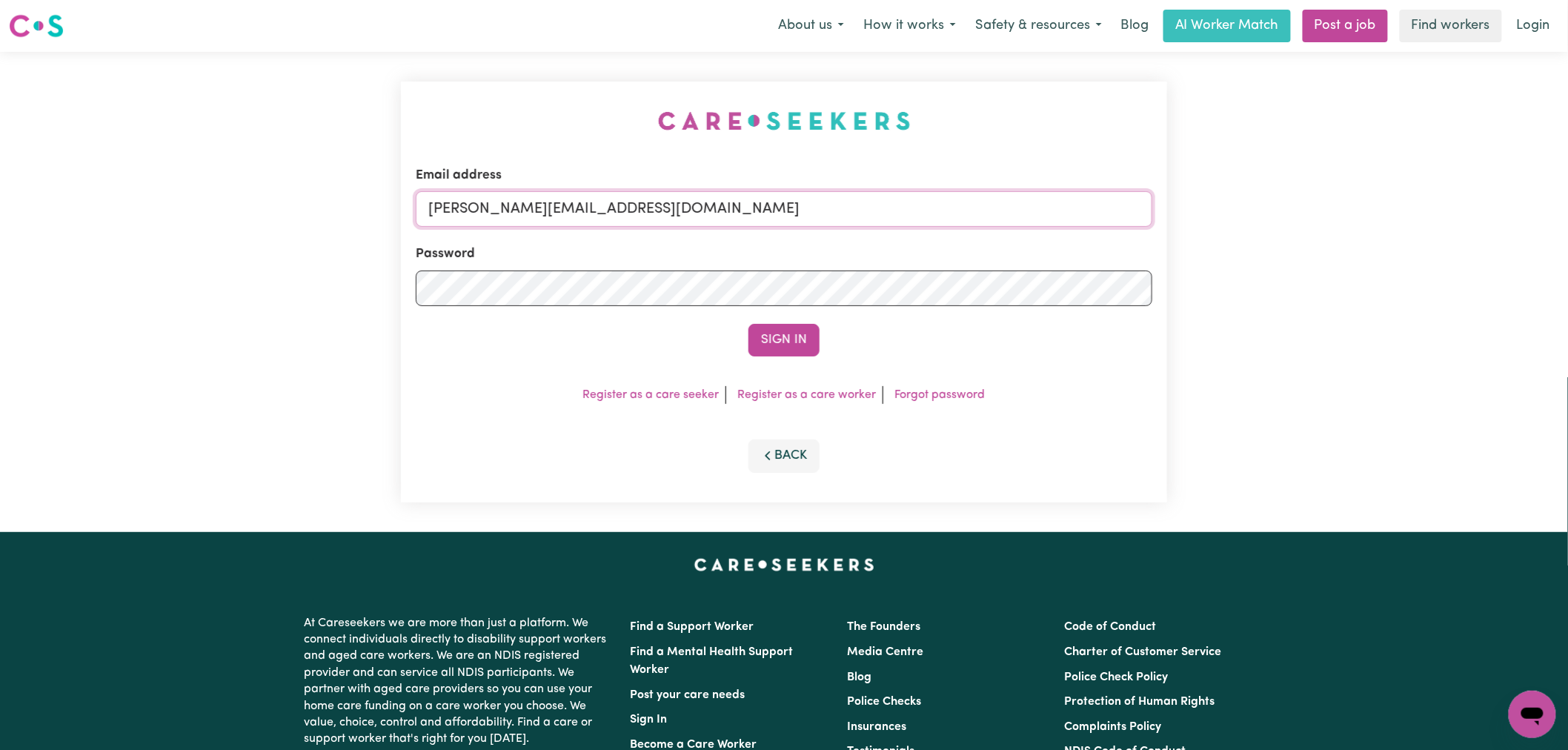
click at [727, 216] on input "lindsay@careseekers.com.au" at bounding box center [783, 209] width 737 height 36
drag, startPoint x: 764, startPoint y: 216, endPoint x: 508, endPoint y: 217, distance: 256.0
click at [508, 217] on input "superuser~sanjalovrakovicJC@careseekers.com.au" at bounding box center [783, 209] width 737 height 36
type input "superuser~sanjalovrakovicJC@careseekers.com.au"
click at [775, 335] on button "Sign In" at bounding box center [783, 340] width 71 height 32
